Goal: Obtain resource: Download file/media

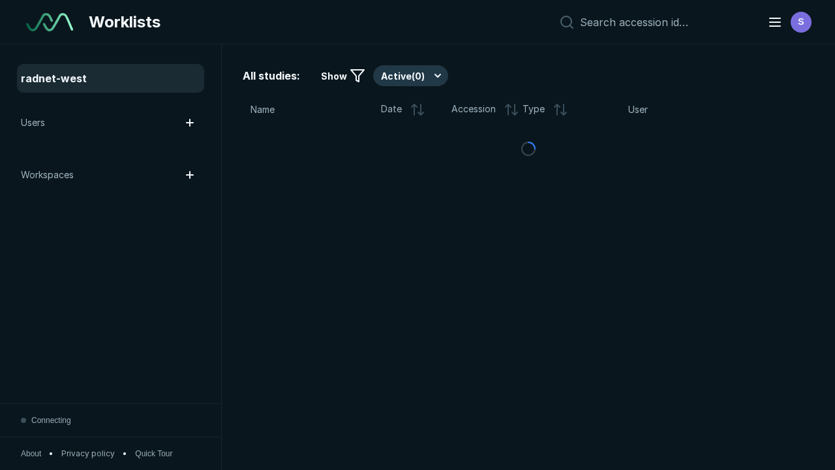
scroll to position [3564, 5436]
